Goal: Task Accomplishment & Management: Manage account settings

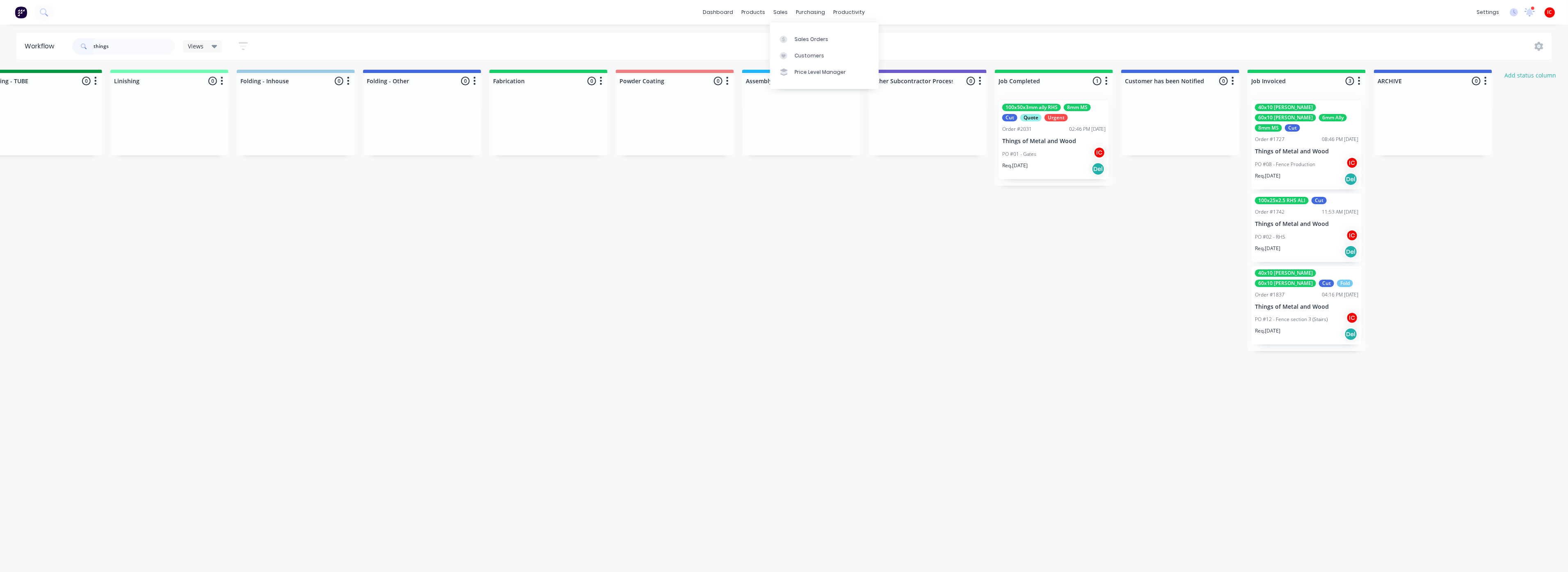
scroll to position [0, 1676]
drag, startPoint x: 129, startPoint y: 51, endPoint x: 62, endPoint y: 50, distance: 67.0
click at [62, 50] on header "Workflow things Views Save new view None (Default) edit [PERSON_NAME] edit [PER…" at bounding box center [784, 46] width 1536 height 27
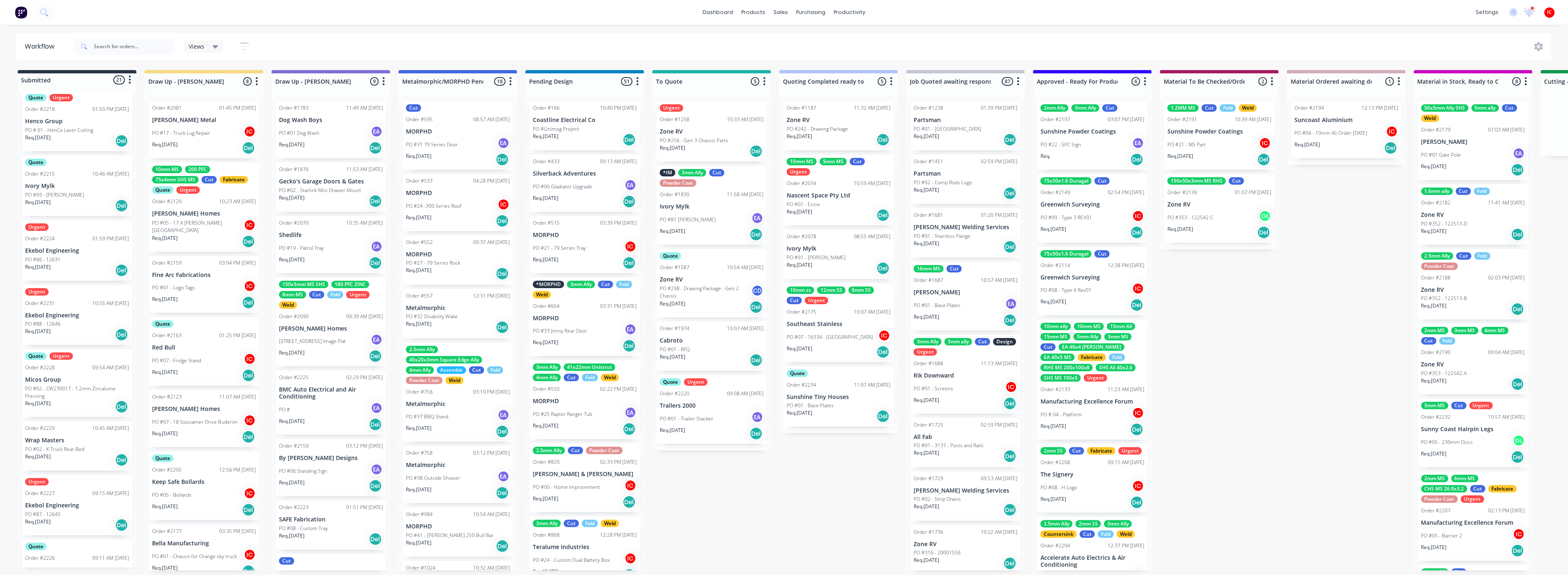
scroll to position [458, 0]
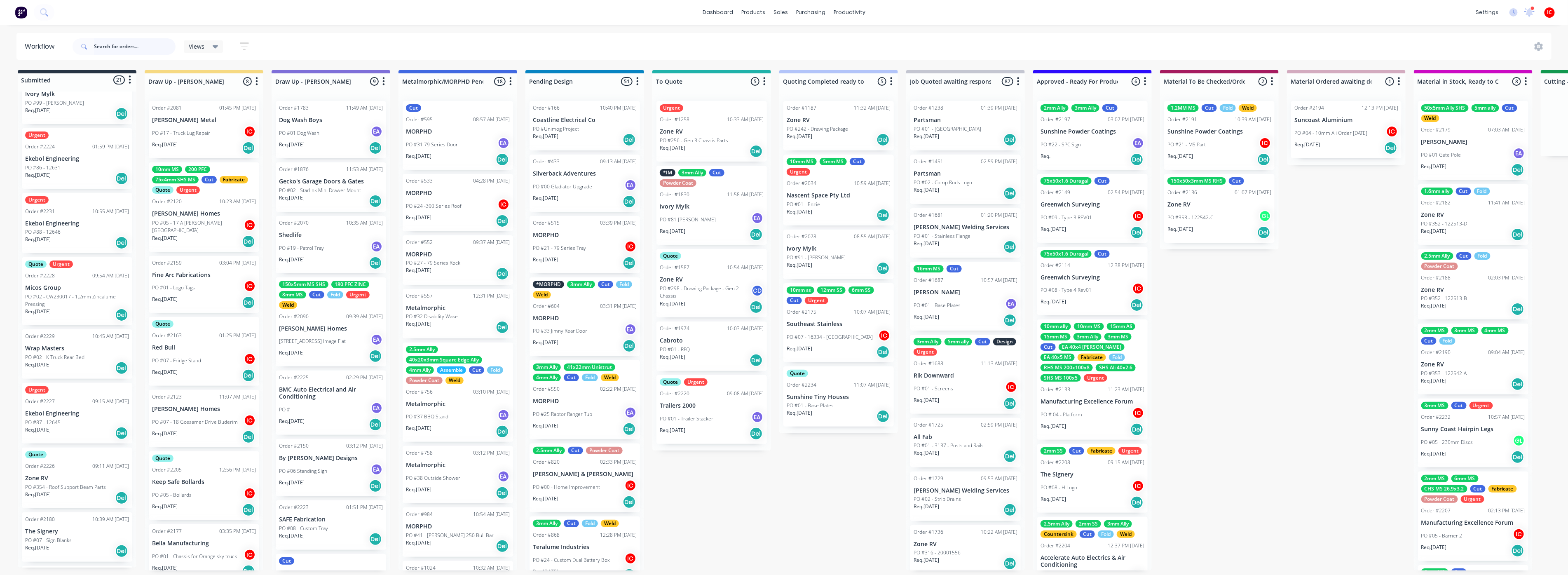
click at [117, 48] on input "text" at bounding box center [134, 46] width 81 height 17
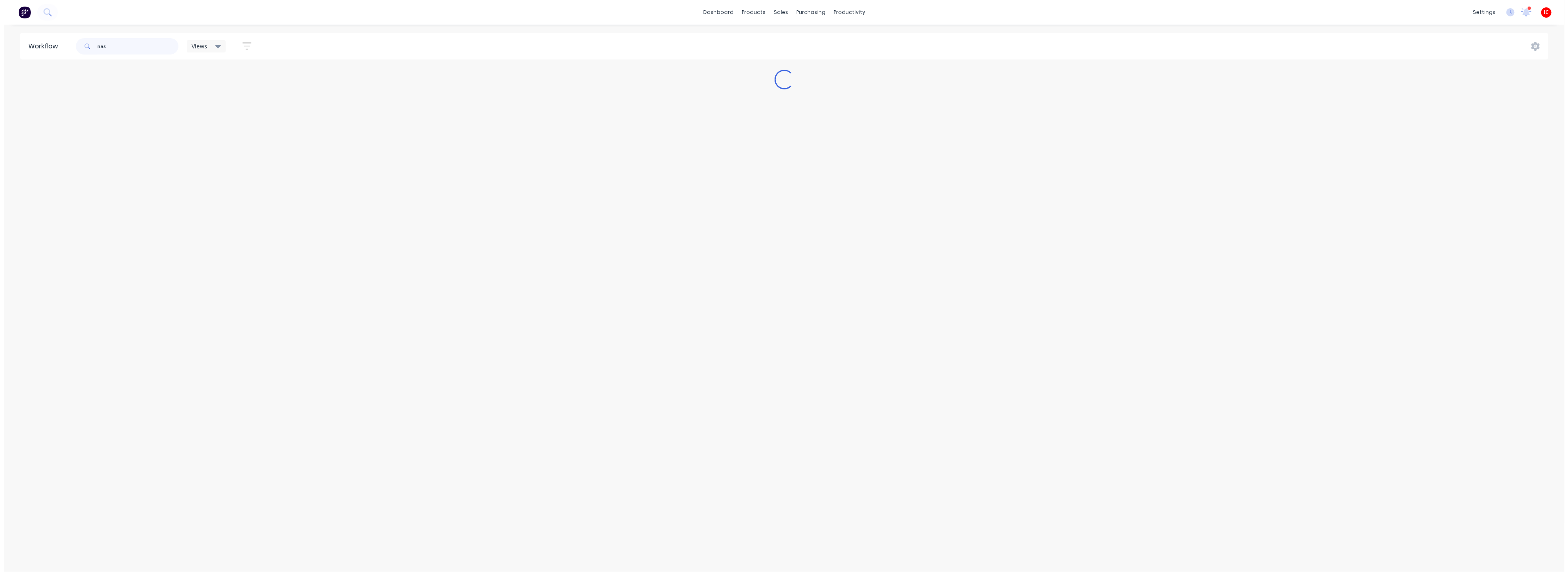
scroll to position [0, 0]
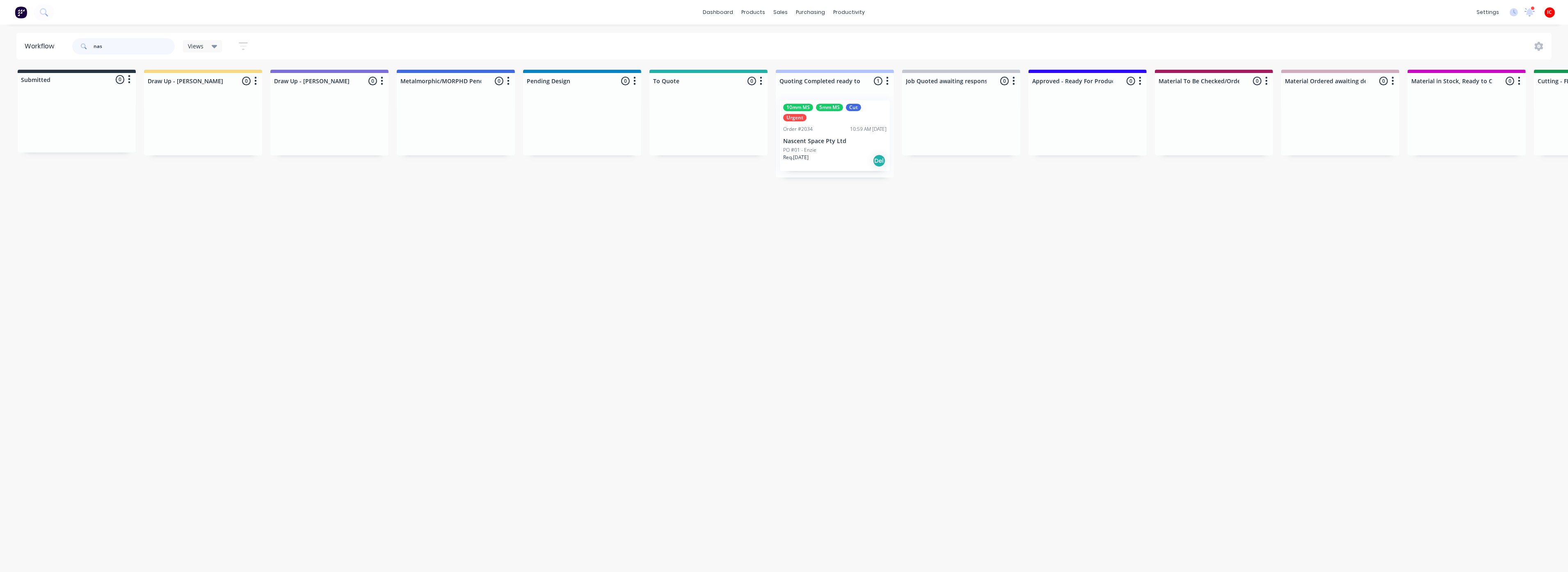
type input "nas"
click at [849, 158] on div "Req. [DATE] Del" at bounding box center [835, 161] width 103 height 14
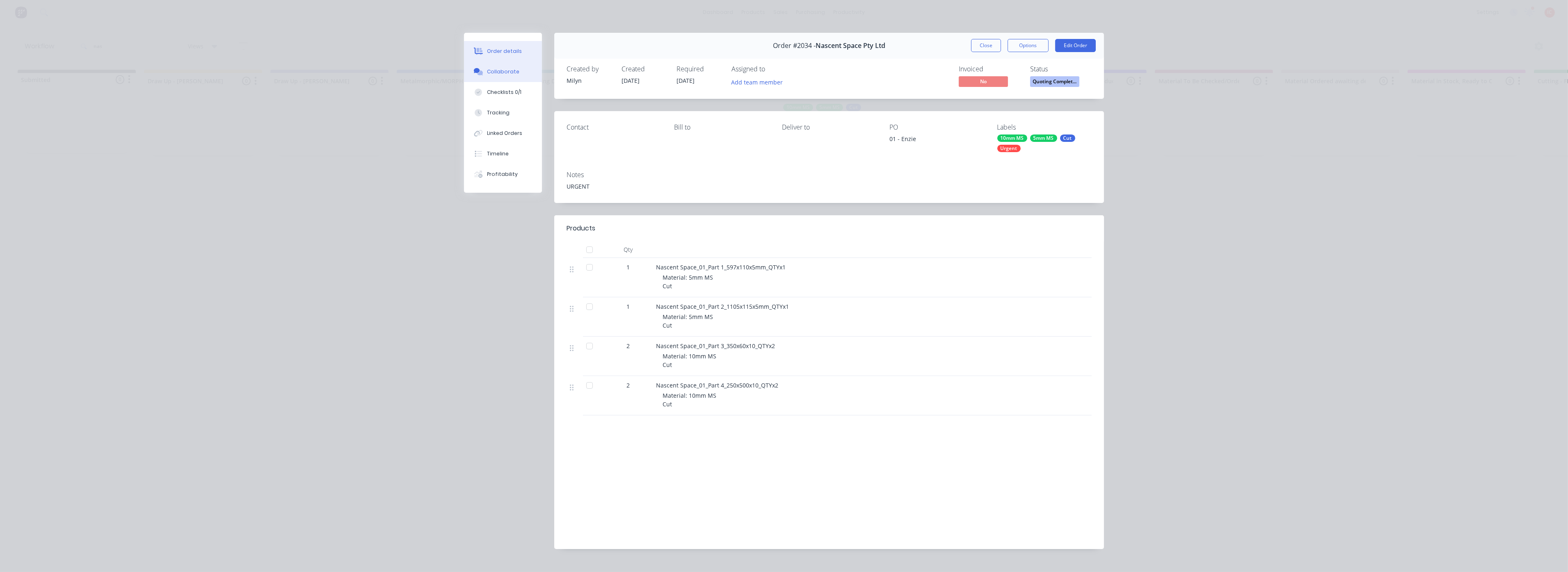
click at [509, 72] on div "Collaborate" at bounding box center [503, 72] width 32 height 7
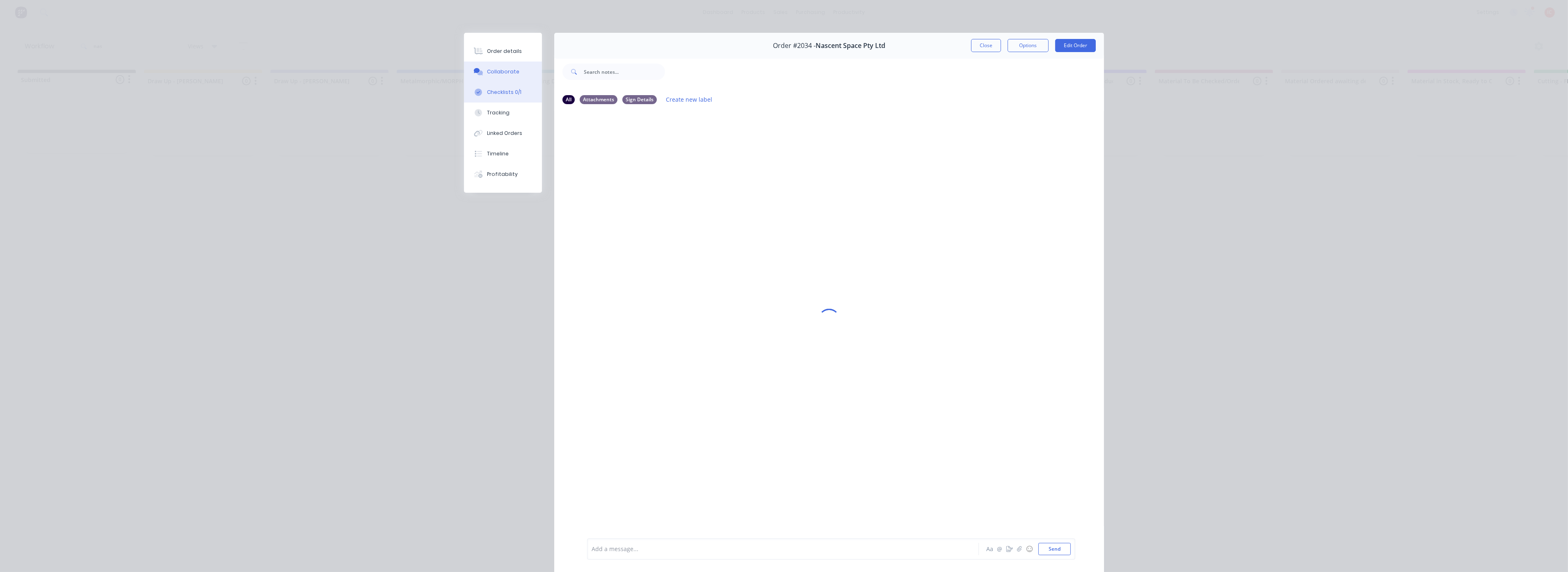
click at [514, 91] on div "Checklists 0/1" at bounding box center [504, 92] width 35 height 7
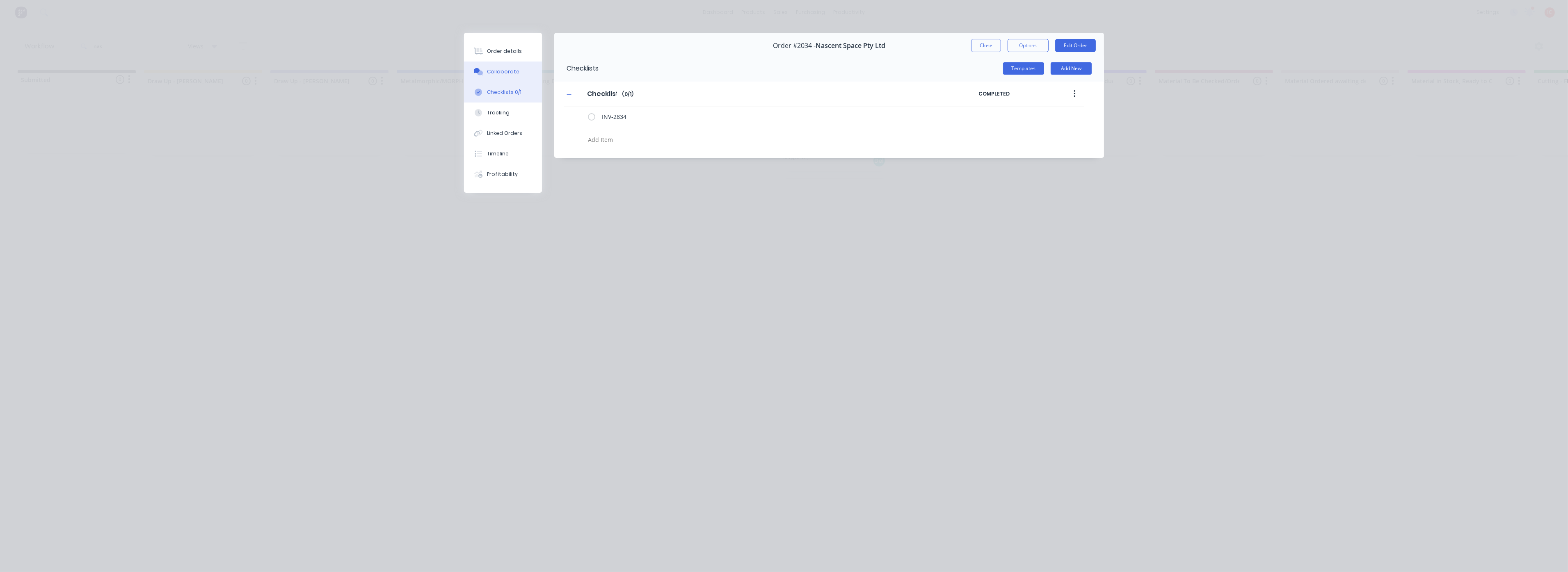
click at [511, 72] on div "Collaborate" at bounding box center [503, 72] width 32 height 7
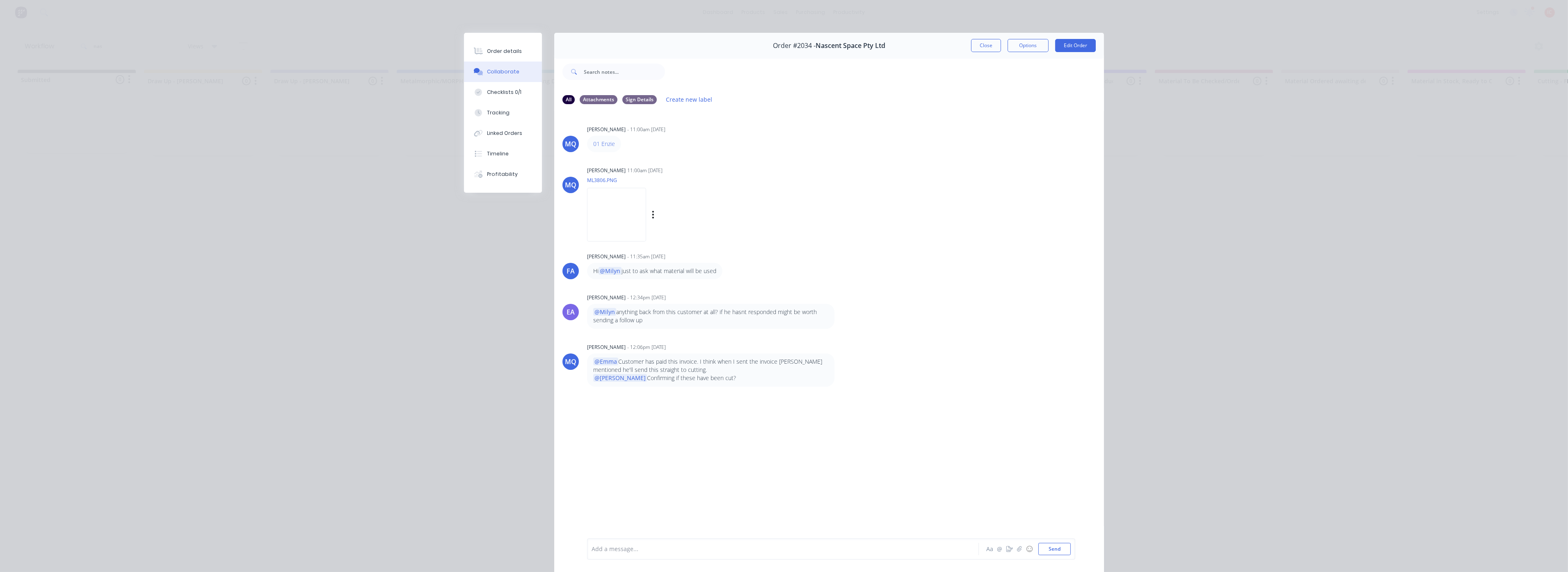
click at [623, 218] on img at bounding box center [616, 215] width 59 height 54
click at [503, 52] on div "Order details" at bounding box center [504, 51] width 35 height 7
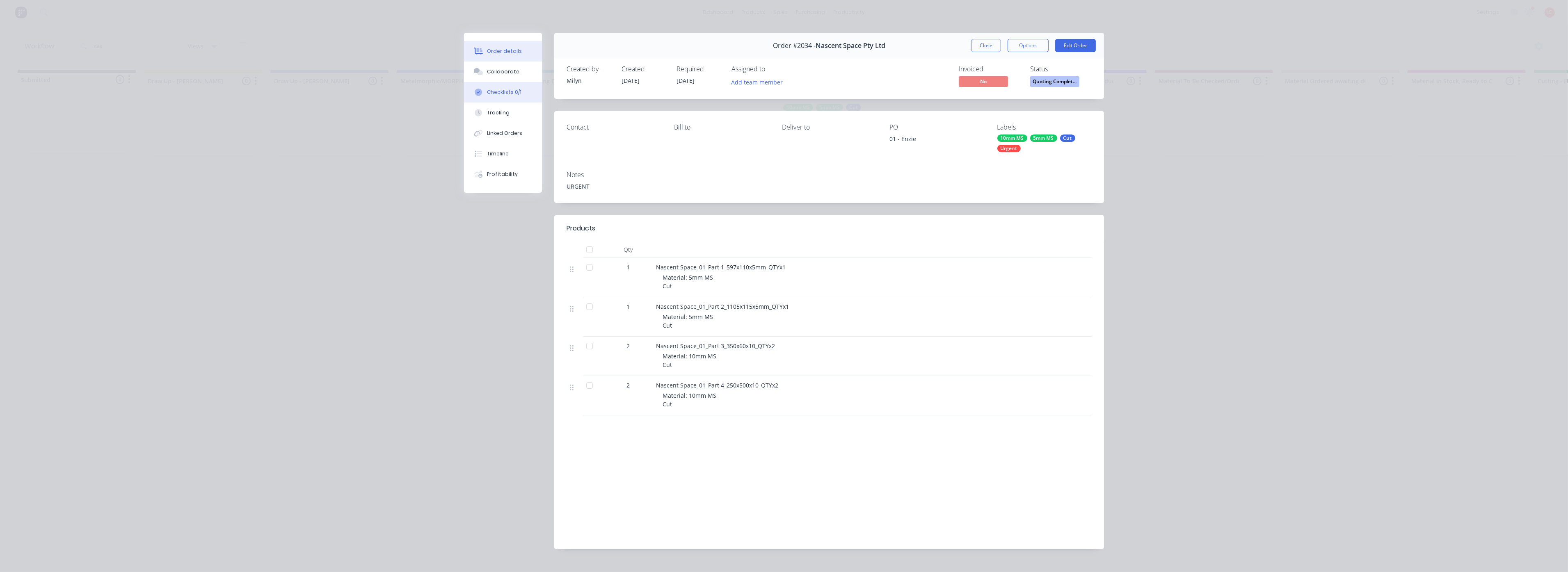
click at [505, 92] on div "Checklists 0/1" at bounding box center [504, 92] width 35 height 7
type textarea "x"
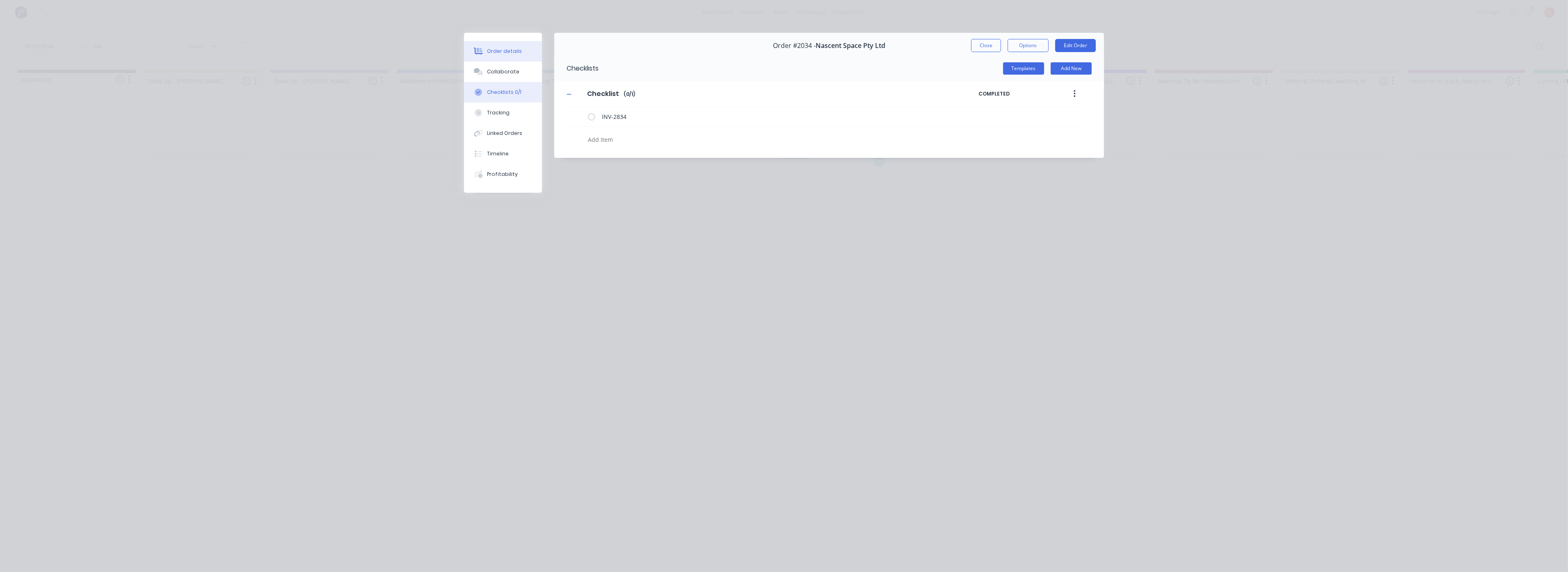
click at [516, 47] on div "Order details" at bounding box center [504, 51] width 35 height 7
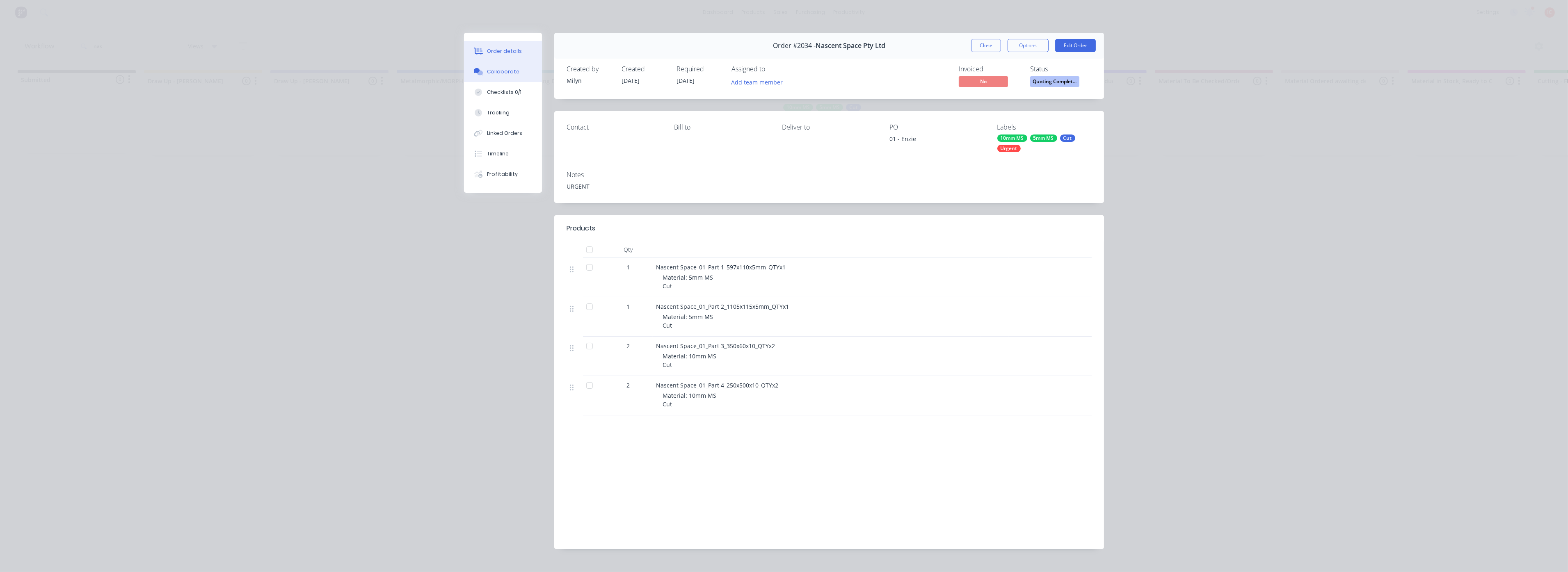
click at [525, 70] on button "Collaborate" at bounding box center [503, 72] width 78 height 21
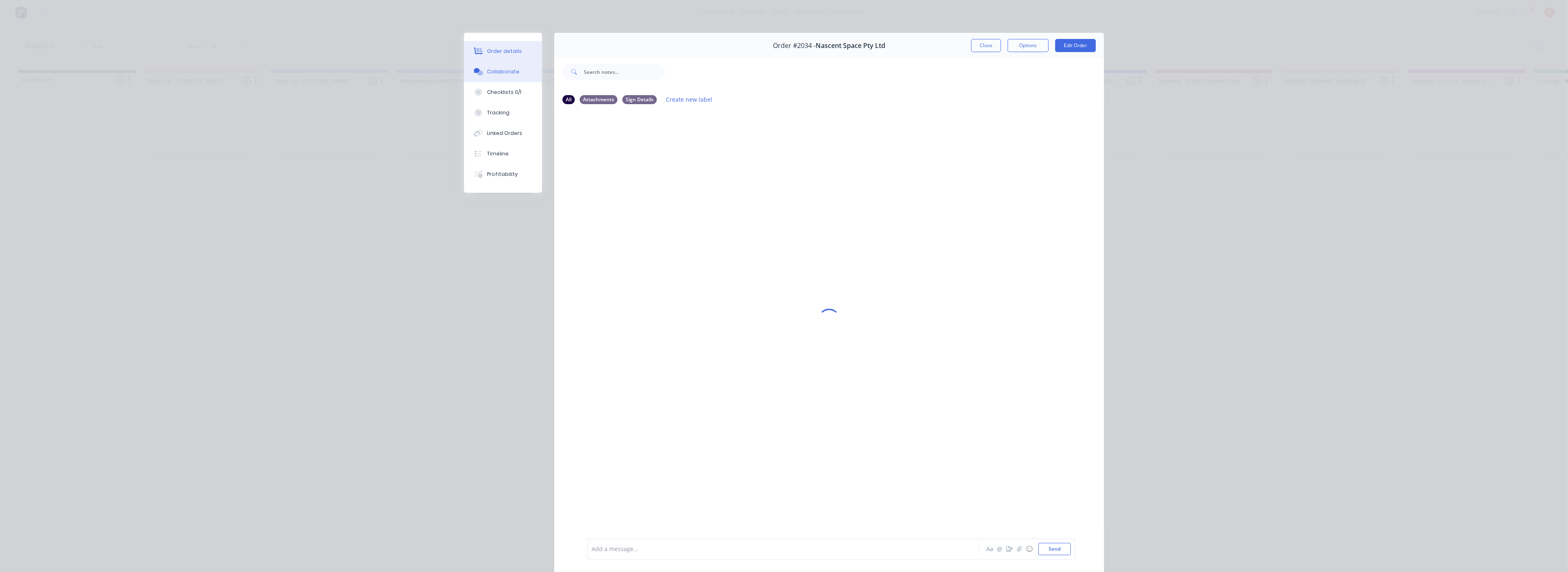
click at [522, 52] on button "Order details" at bounding box center [503, 51] width 78 height 21
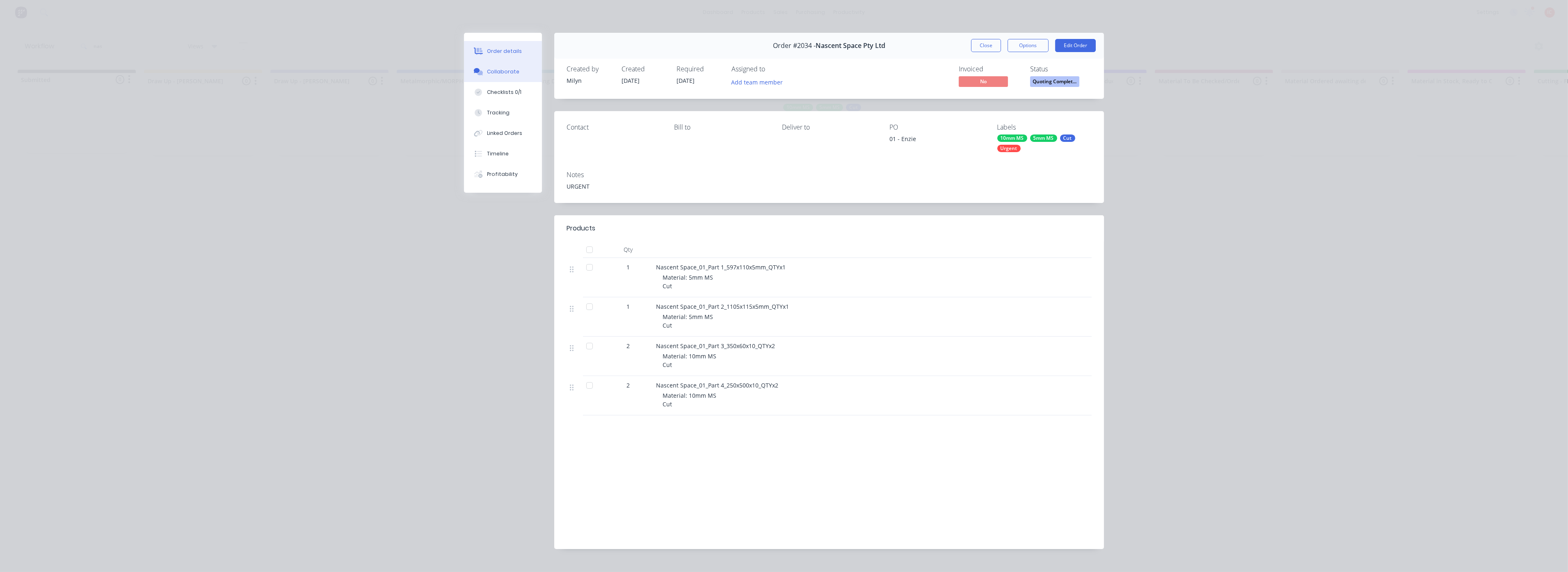
click at [522, 72] on button "Collaborate" at bounding box center [503, 72] width 78 height 21
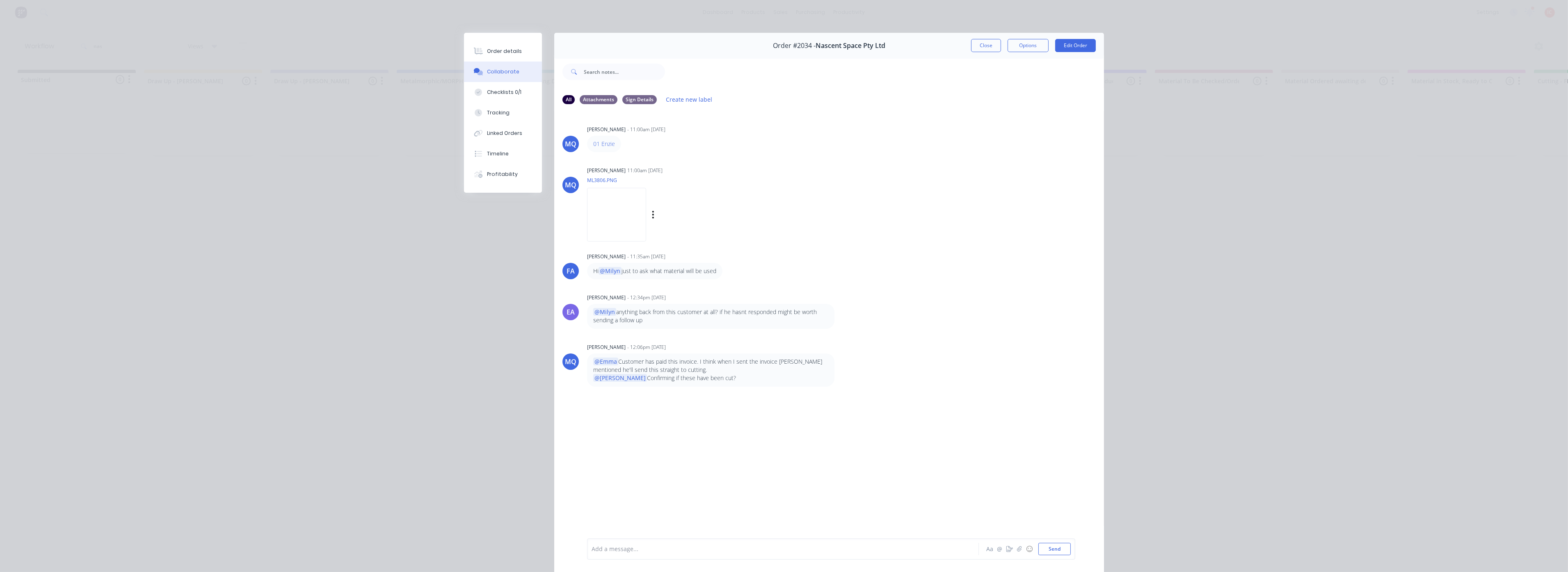
click at [625, 209] on img at bounding box center [616, 215] width 59 height 54
click at [636, 207] on img at bounding box center [616, 215] width 59 height 54
click at [792, 546] on div at bounding box center [772, 549] width 359 height 9
click at [657, 545] on div at bounding box center [772, 549] width 359 height 9
click at [781, 549] on div at bounding box center [772, 549] width 359 height 9
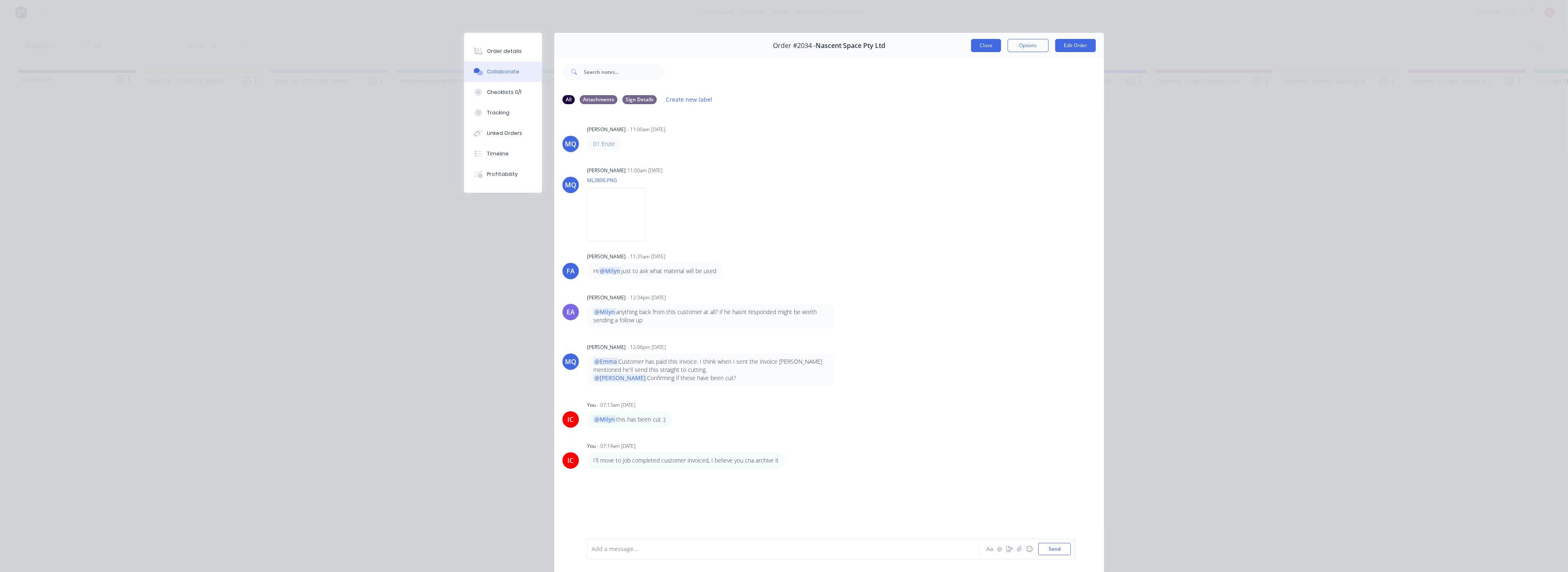
click at [985, 51] on button "Close" at bounding box center [985, 46] width 30 height 13
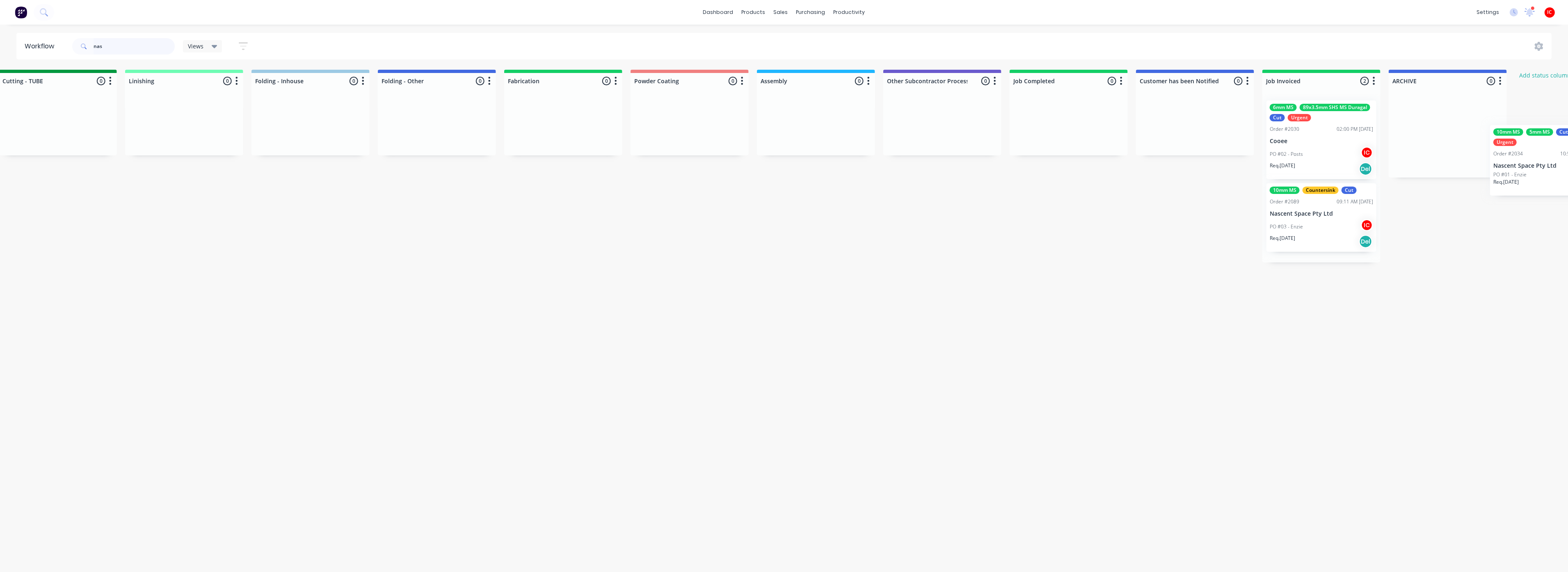
scroll to position [0, 1726]
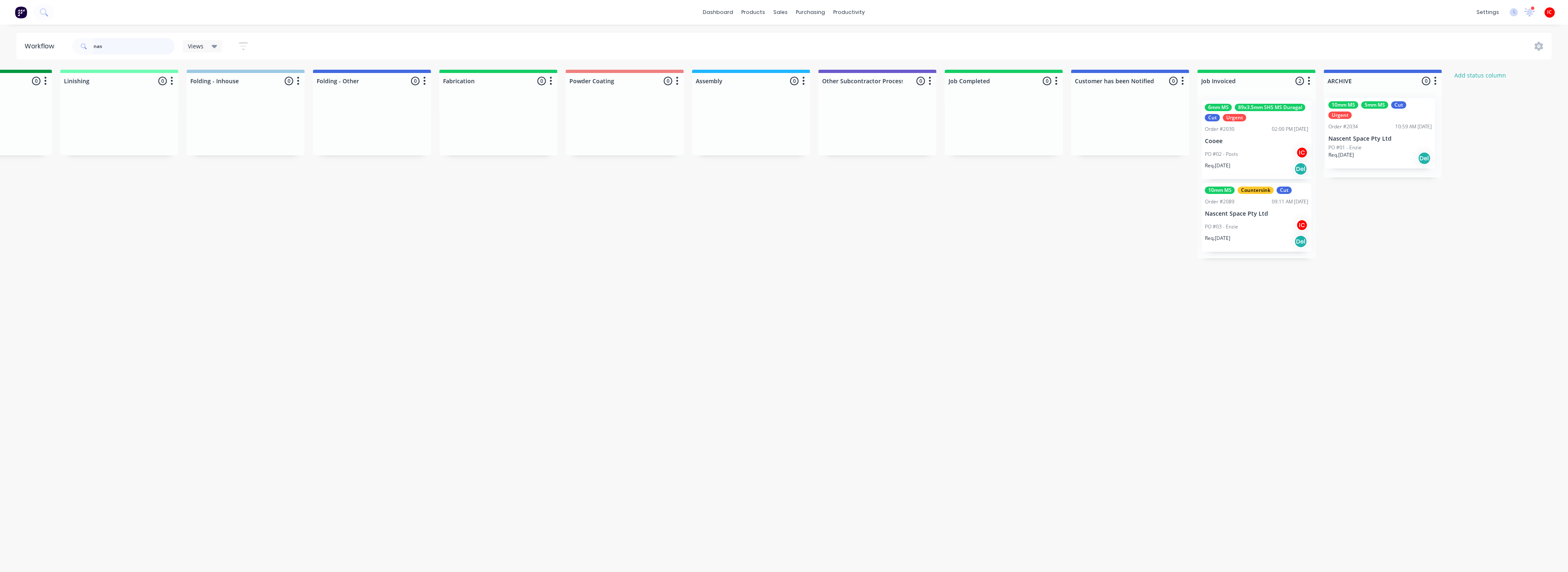
drag, startPoint x: 827, startPoint y: 133, endPoint x: 1375, endPoint y: 132, distance: 548.0
drag, startPoint x: 114, startPoint y: 46, endPoint x: 66, endPoint y: 46, distance: 48.0
click at [66, 46] on header "Workflow nas Views Save new view None (Default) edit [PERSON_NAME] edit [PERSON…" at bounding box center [784, 46] width 1536 height 27
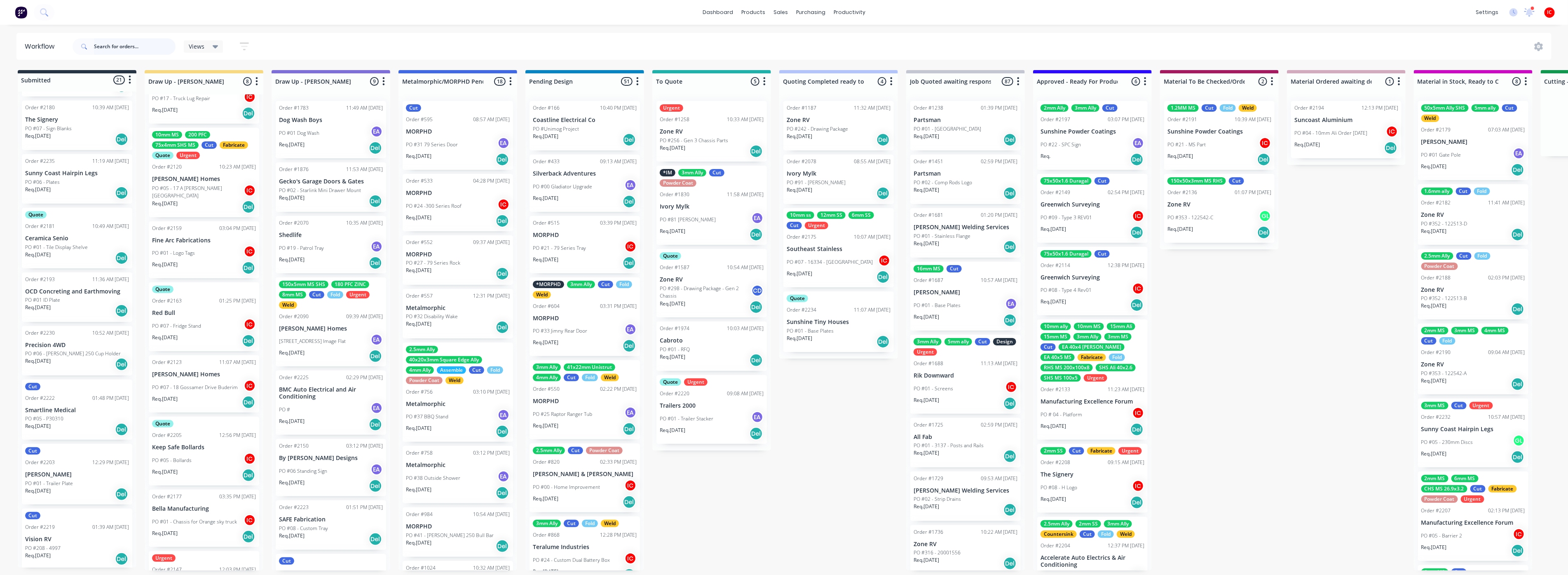
scroll to position [0, 0]
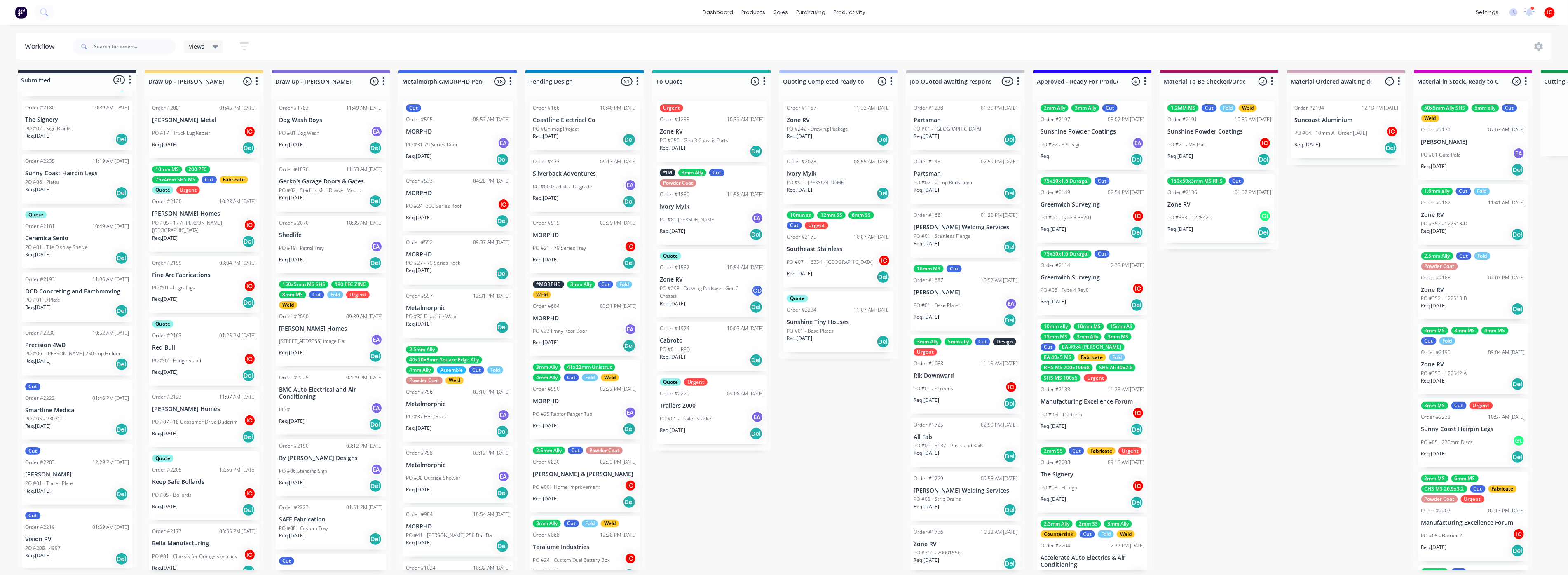
click at [207, 233] on p "PO #05 - 17 A [PERSON_NAME][GEOGRAPHIC_DATA]" at bounding box center [198, 227] width 92 height 15
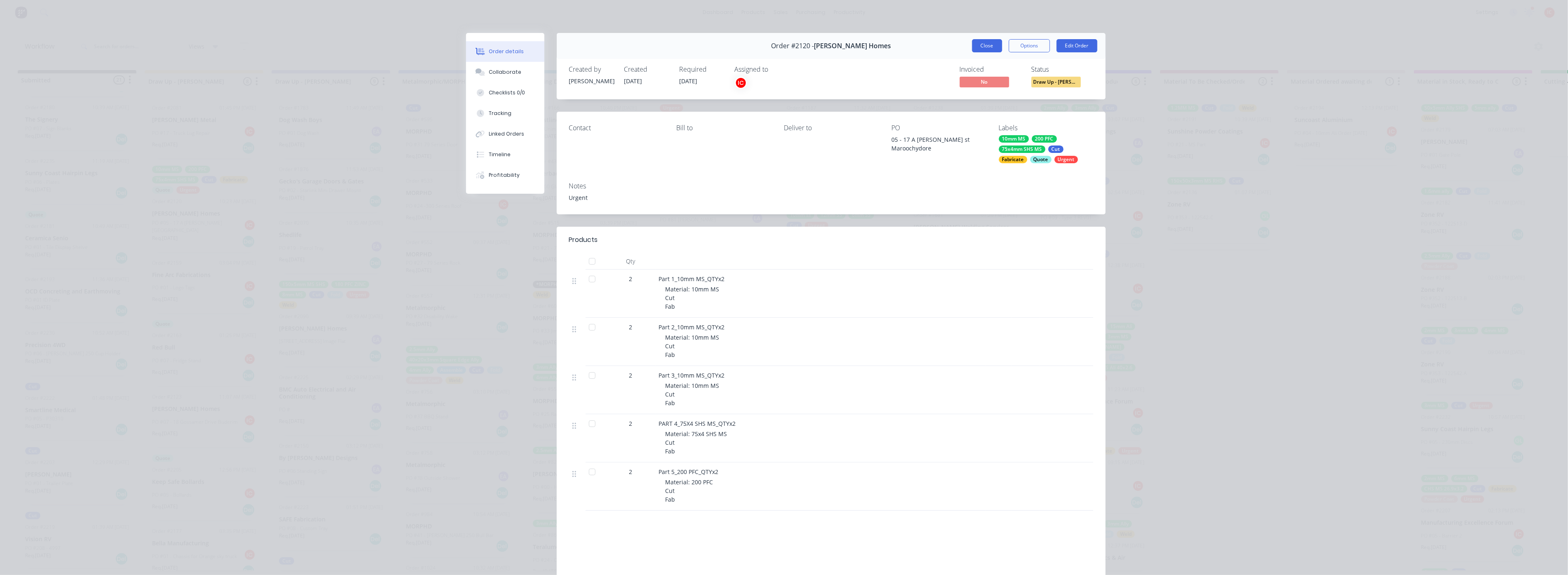
click at [982, 46] on button "Close" at bounding box center [987, 46] width 30 height 13
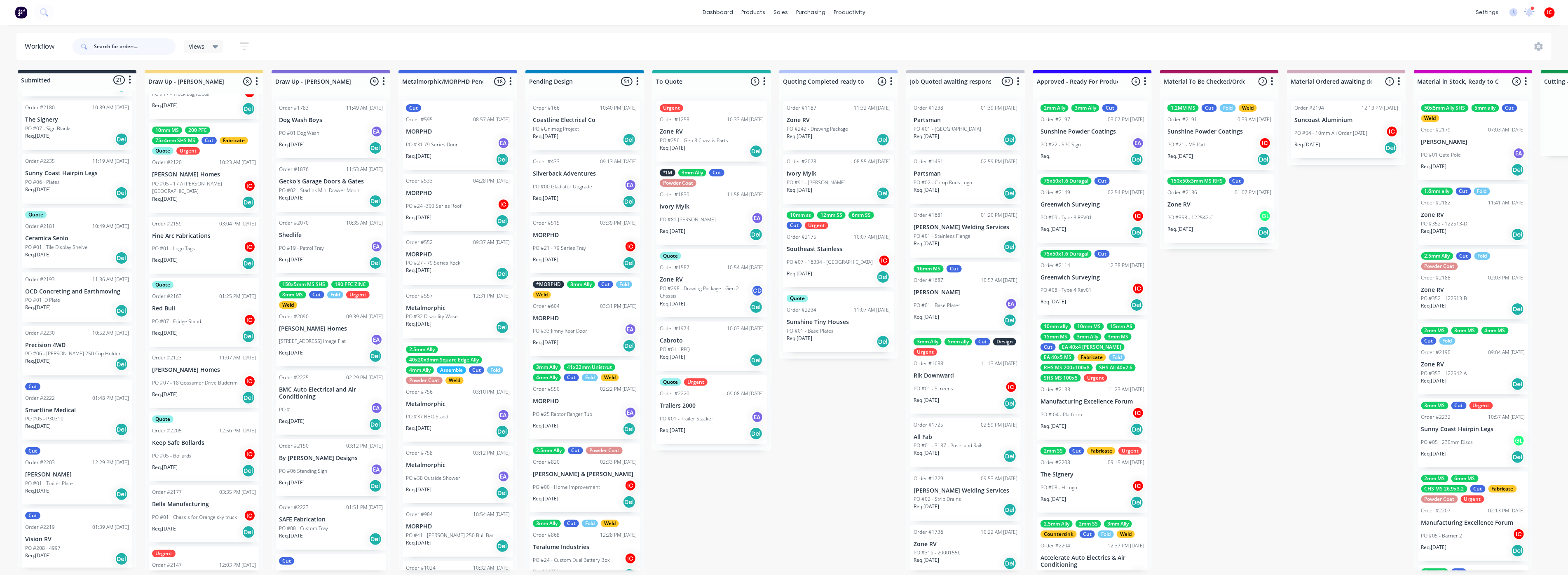
scroll to position [75, 0]
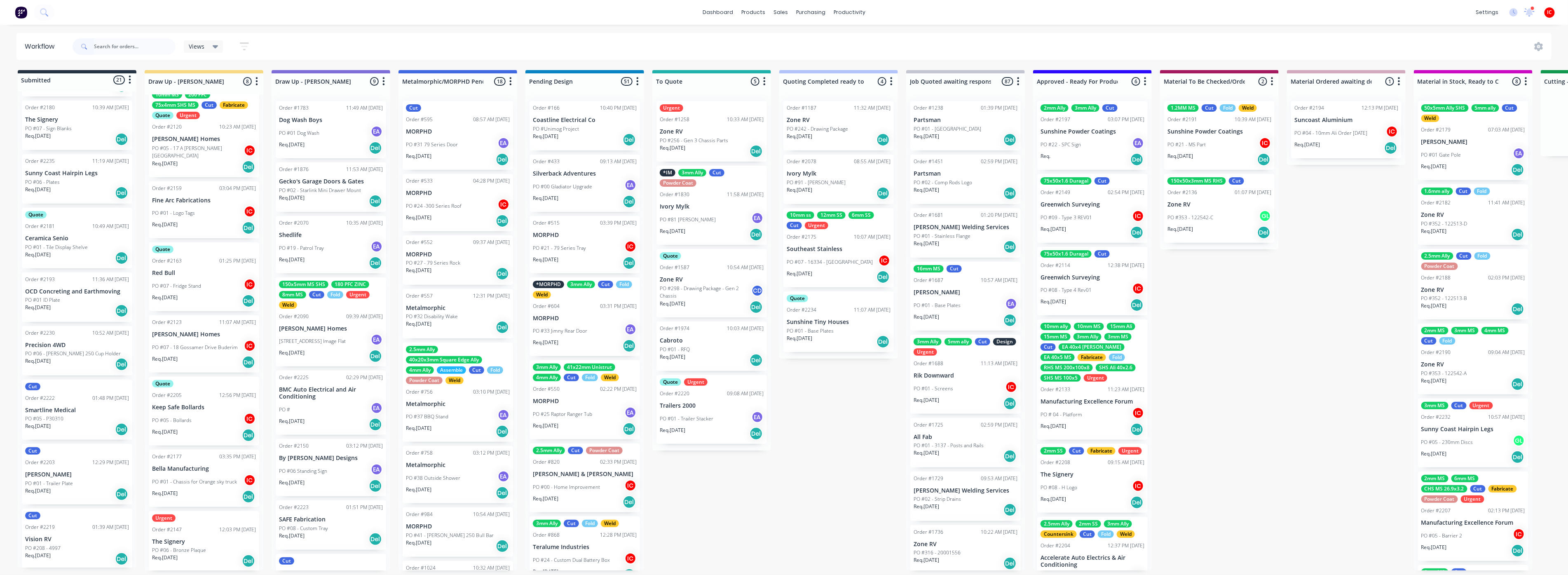
click at [199, 409] on p "Keep Safe Bollards" at bounding box center [204, 407] width 104 height 7
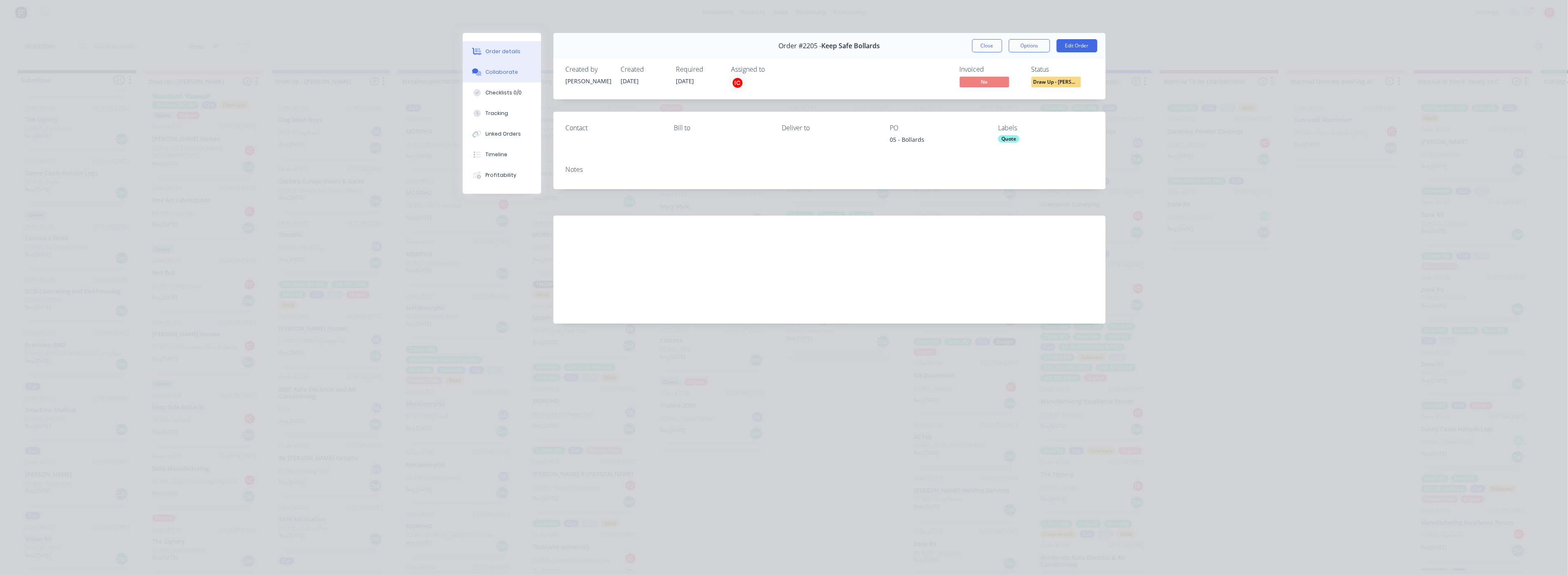
click at [496, 69] on div "Collaborate" at bounding box center [501, 72] width 32 height 7
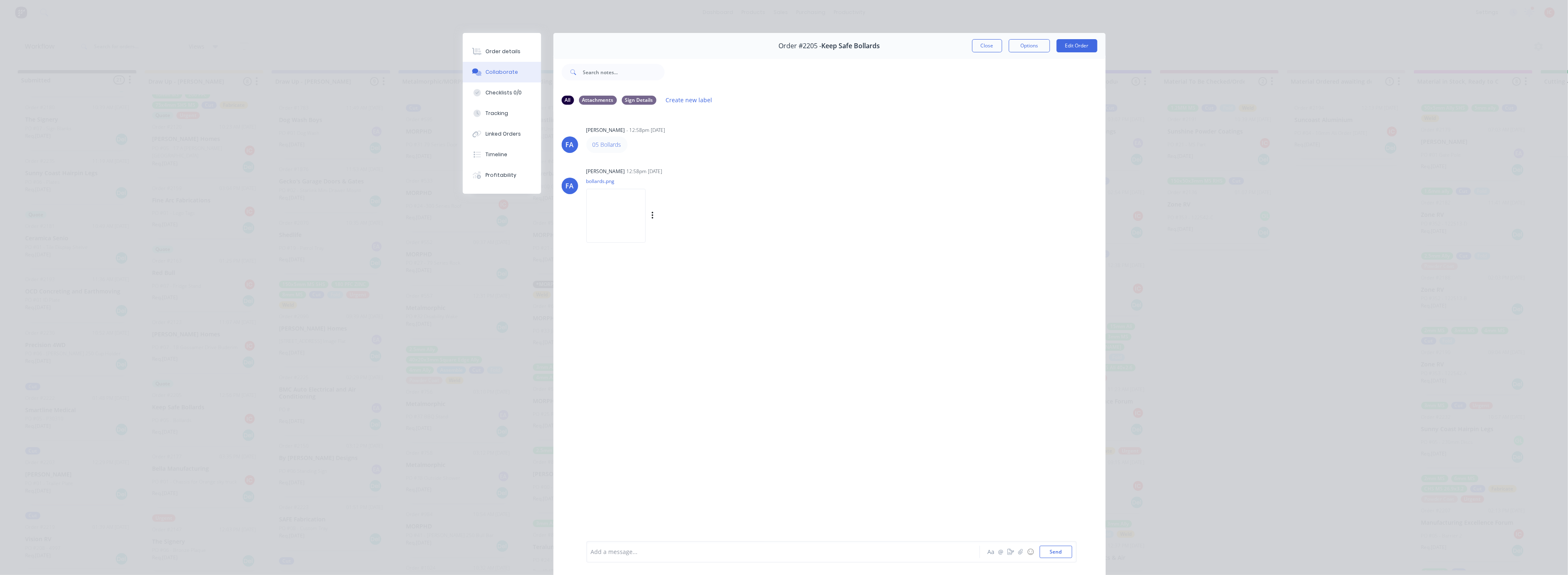
click at [614, 207] on img at bounding box center [616, 216] width 59 height 54
click at [981, 46] on button "Close" at bounding box center [987, 46] width 30 height 13
